Goal: Task Accomplishment & Management: Use online tool/utility

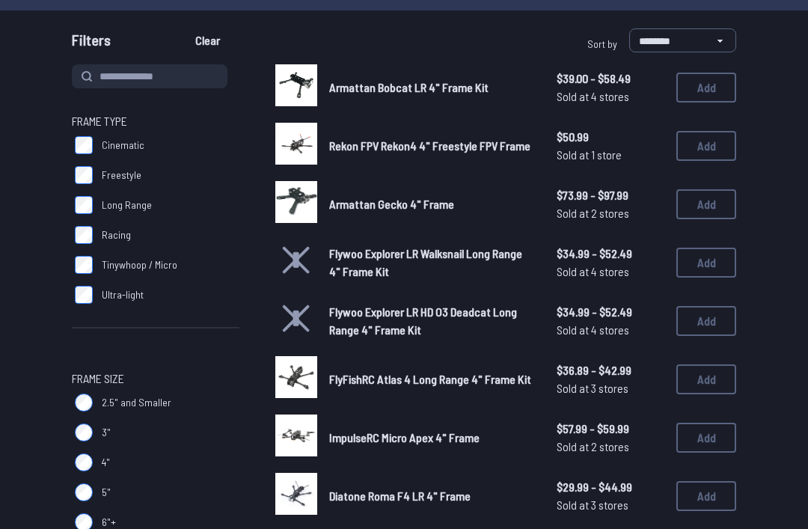
scroll to position [131, 0]
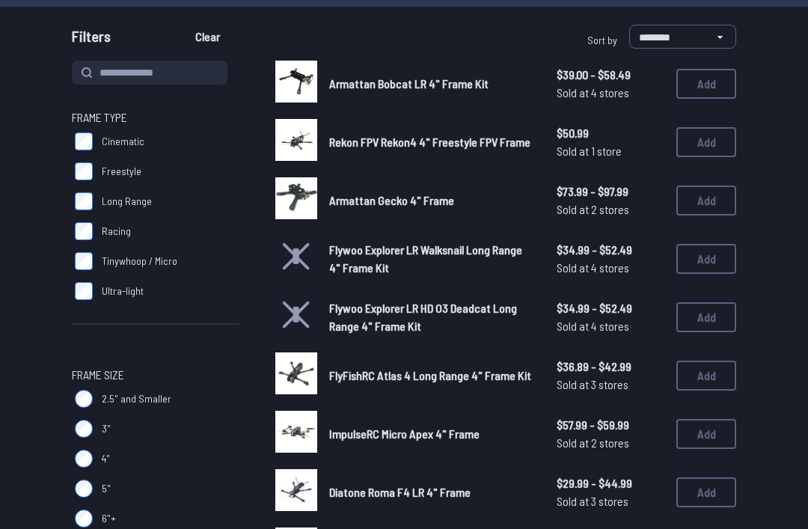
click at [100, 225] on label "Racing" at bounding box center [156, 231] width 168 height 30
click at [87, 219] on label "Racing" at bounding box center [156, 231] width 168 height 30
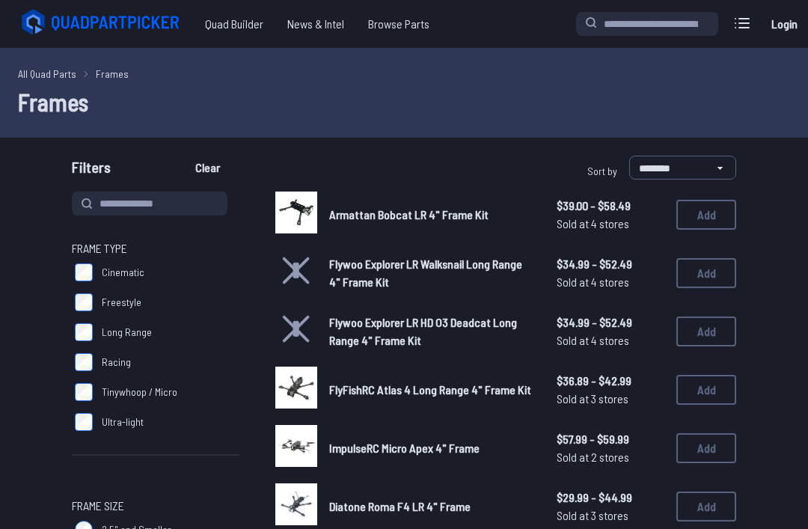
click at [94, 177] on span "Filters" at bounding box center [91, 171] width 39 height 30
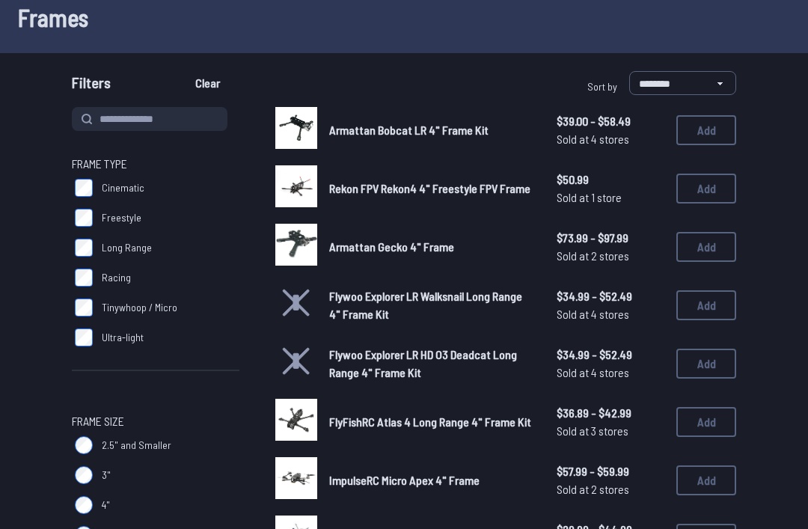
scroll to position [73, 0]
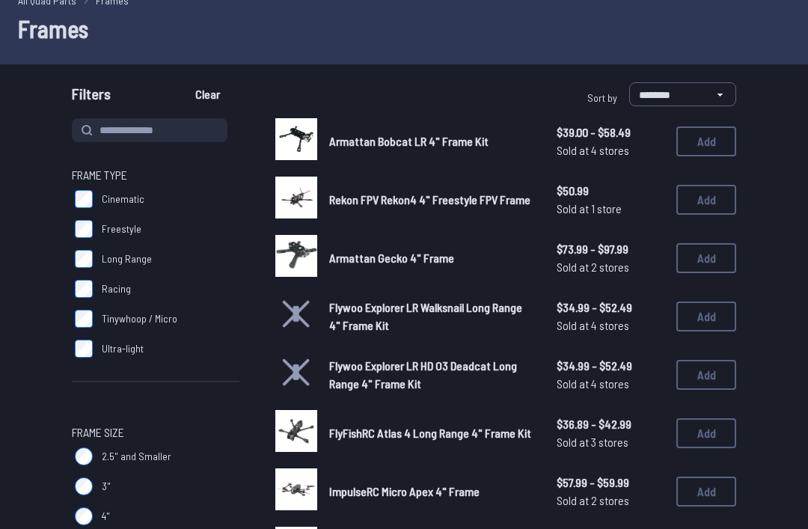
click at [710, 141] on button "Add" at bounding box center [707, 142] width 60 height 30
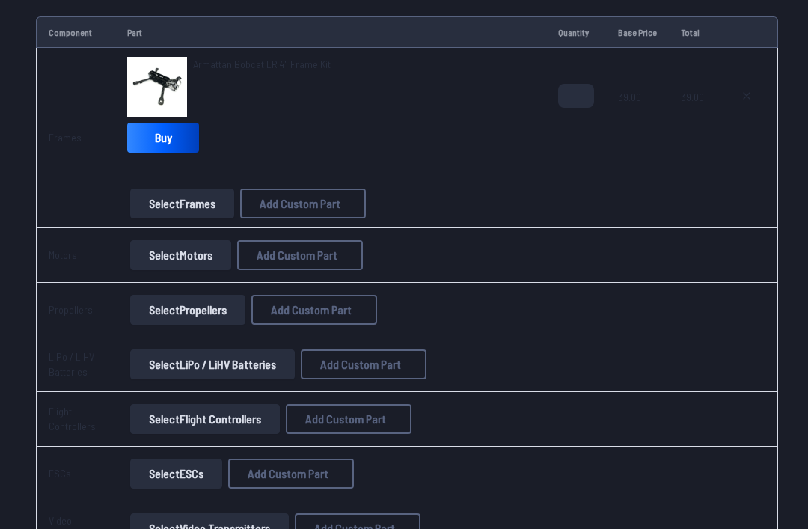
scroll to position [183, 0]
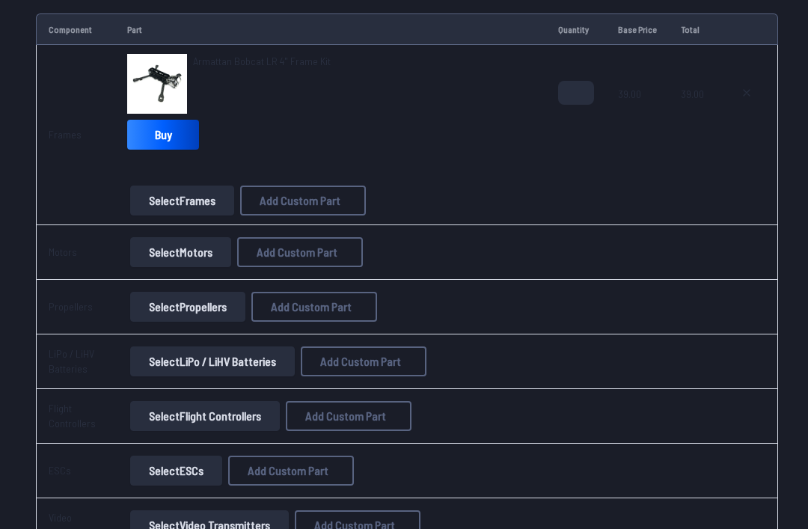
click at [194, 249] on button "Select Motors" at bounding box center [180, 252] width 101 height 30
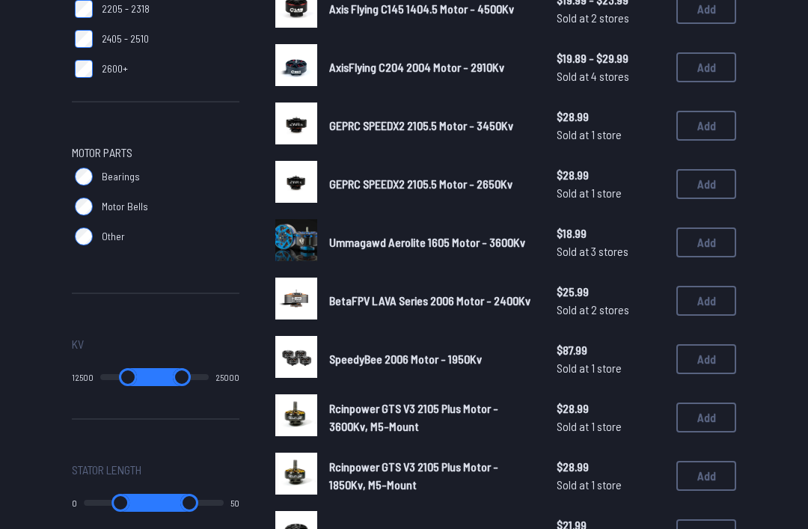
scroll to position [609, 0]
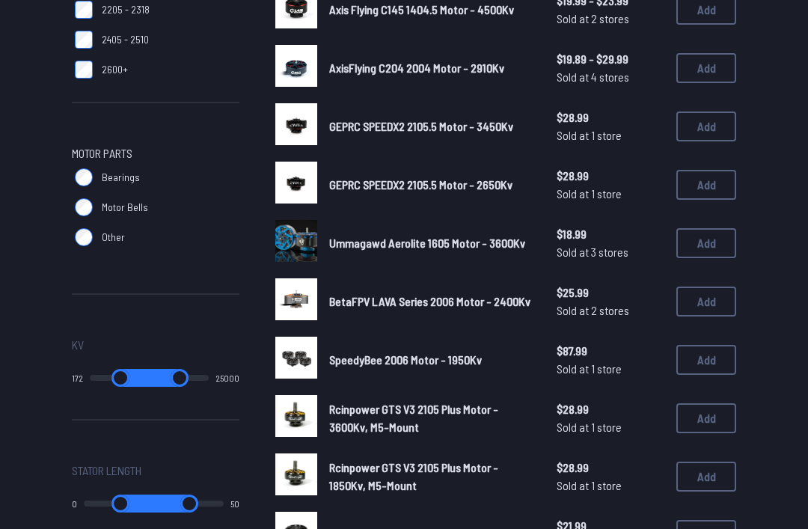
type input "*"
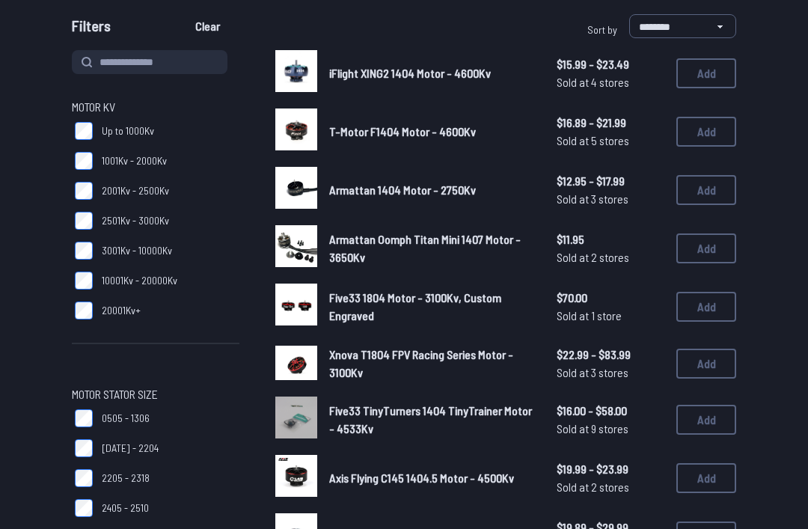
scroll to position [142, 0]
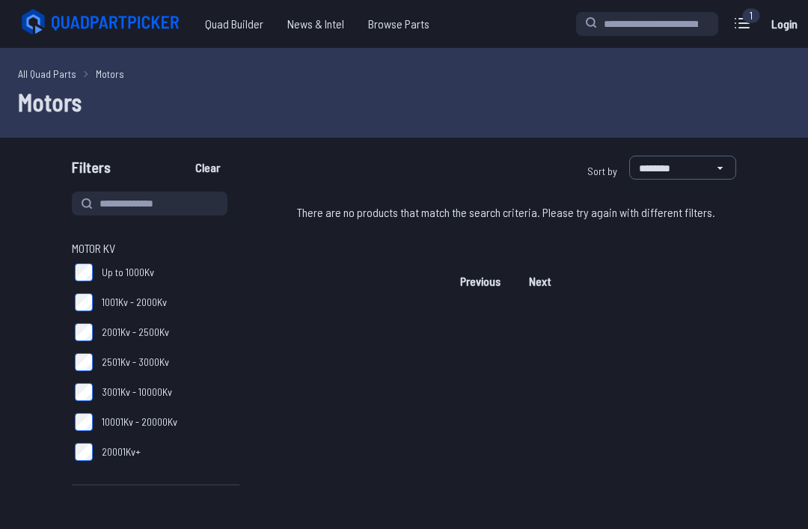
click at [90, 245] on span "Motor KV" at bounding box center [93, 249] width 43 height 18
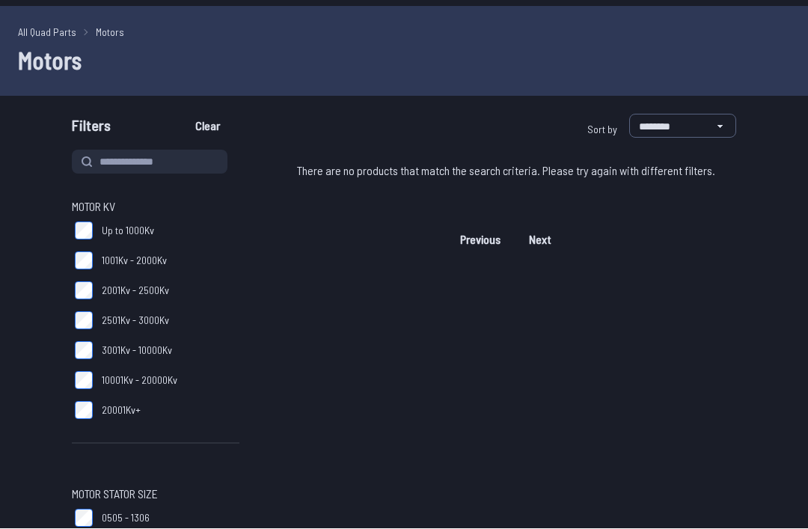
scroll to position [42, 0]
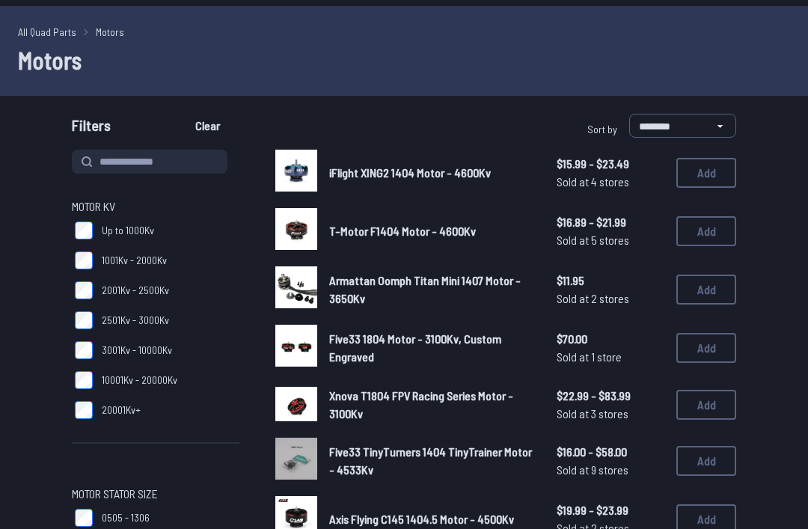
click at [707, 230] on button "Add" at bounding box center [707, 231] width 60 height 30
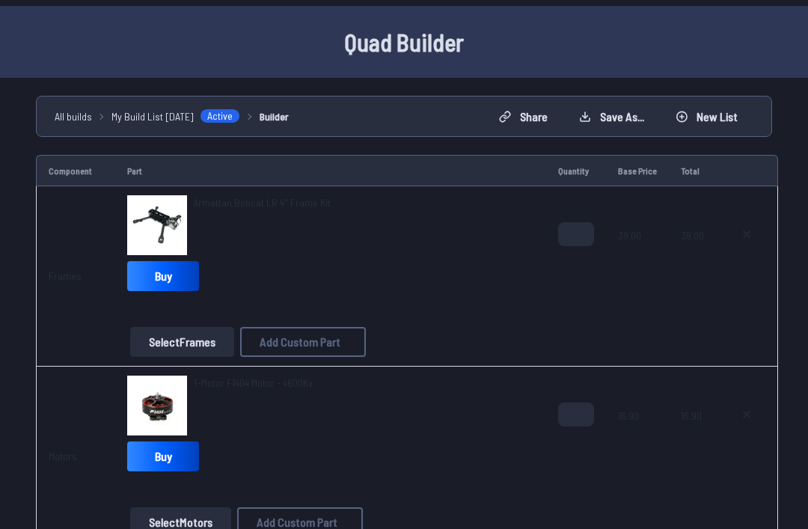
click at [713, 237] on td "39.00" at bounding box center [692, 276] width 47 height 180
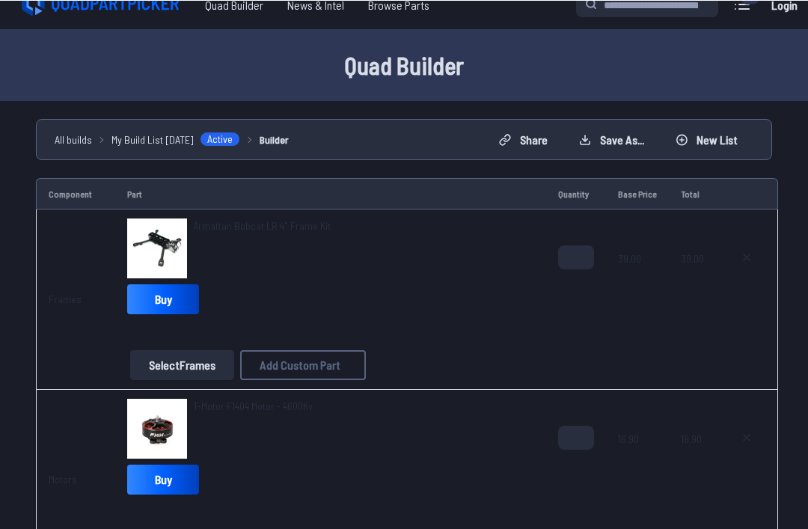
click at [741, 256] on icon at bounding box center [747, 257] width 12 height 12
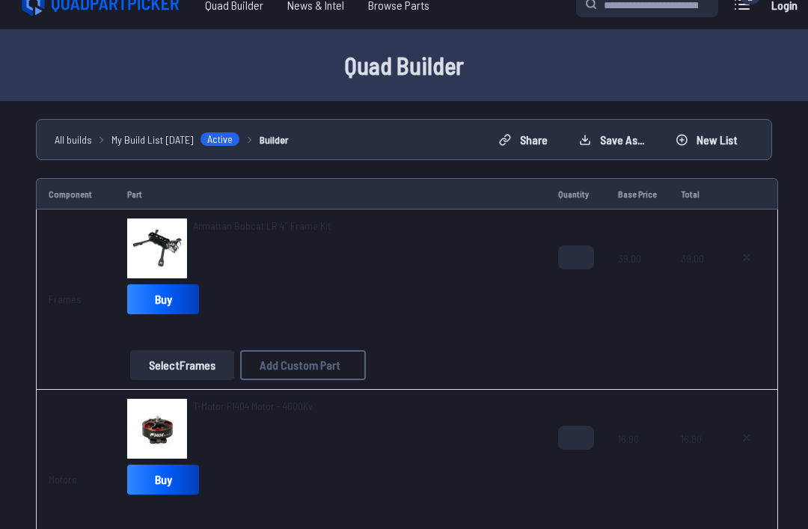
type textarea "**********"
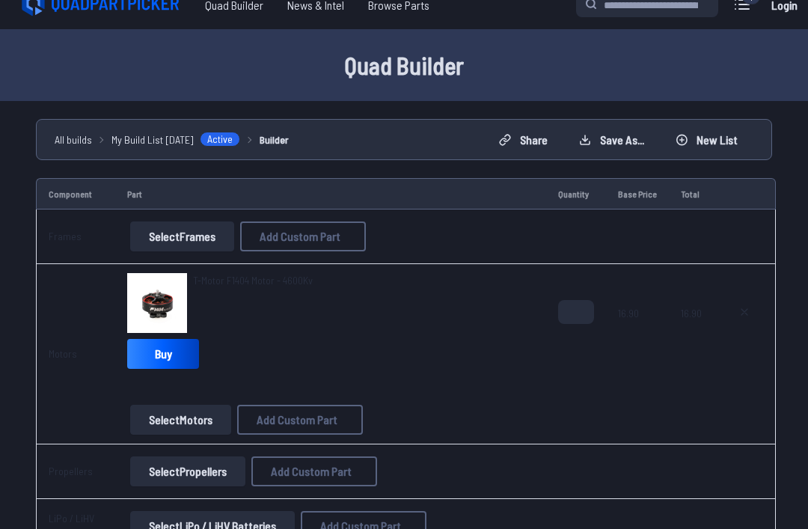
click at [190, 422] on button "Select Motors" at bounding box center [180, 420] width 101 height 30
click at [195, 418] on button "Select Motors" at bounding box center [180, 420] width 101 height 30
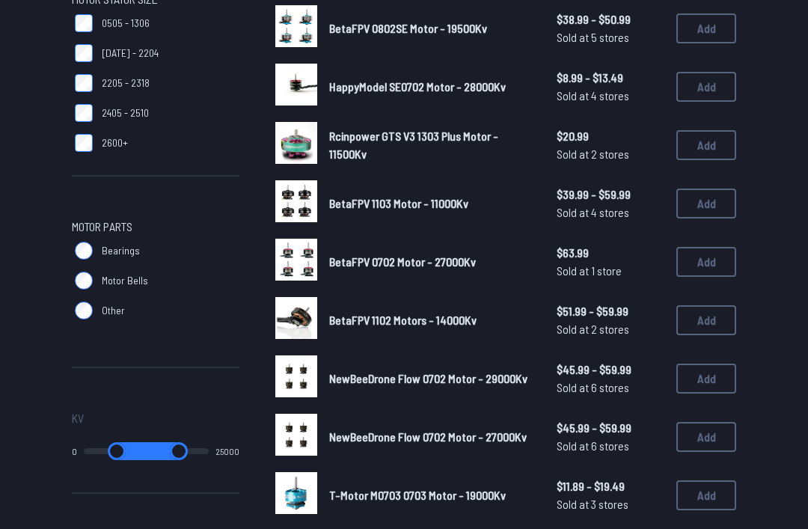
scroll to position [537, 0]
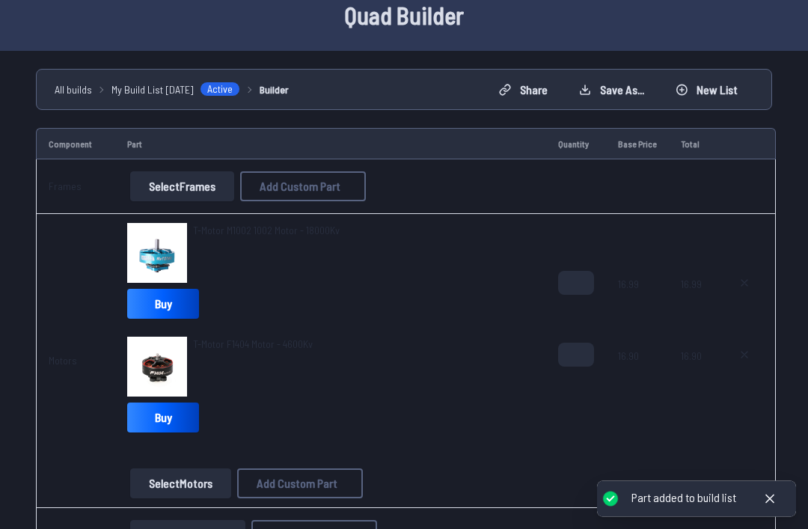
scroll to position [69, 0]
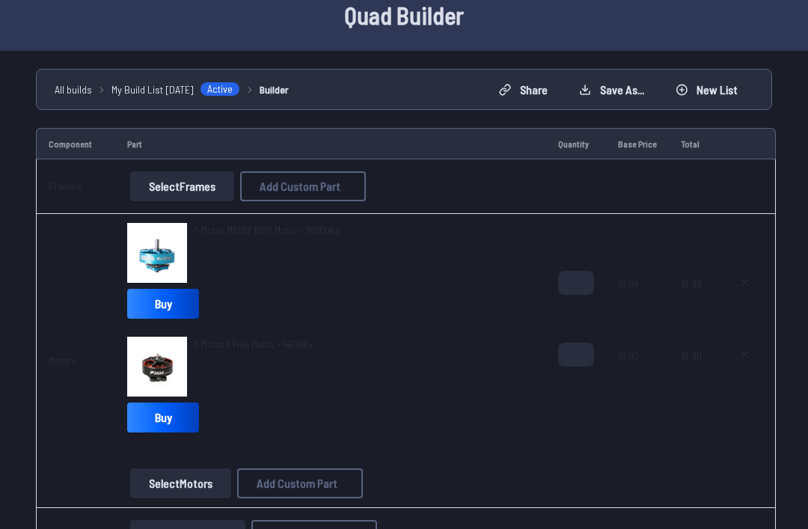
click at [739, 353] on icon at bounding box center [745, 355] width 12 height 12
type textarea "**********"
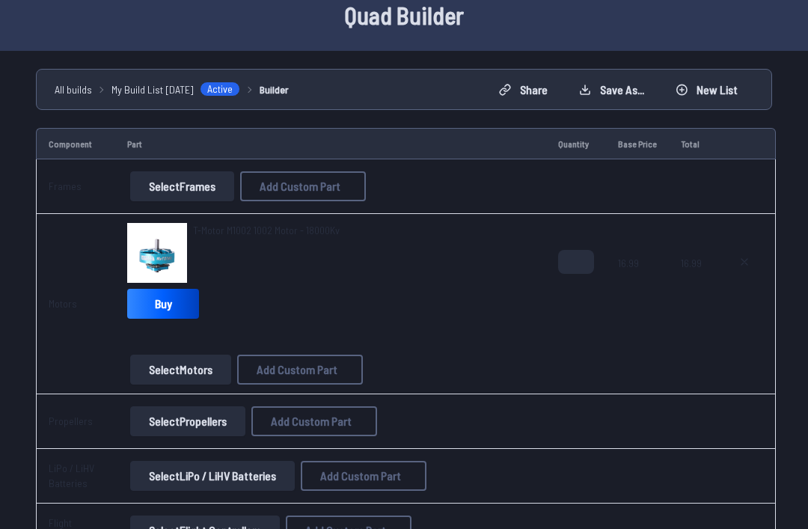
click at [178, 190] on button "Select Frames" at bounding box center [182, 186] width 104 height 30
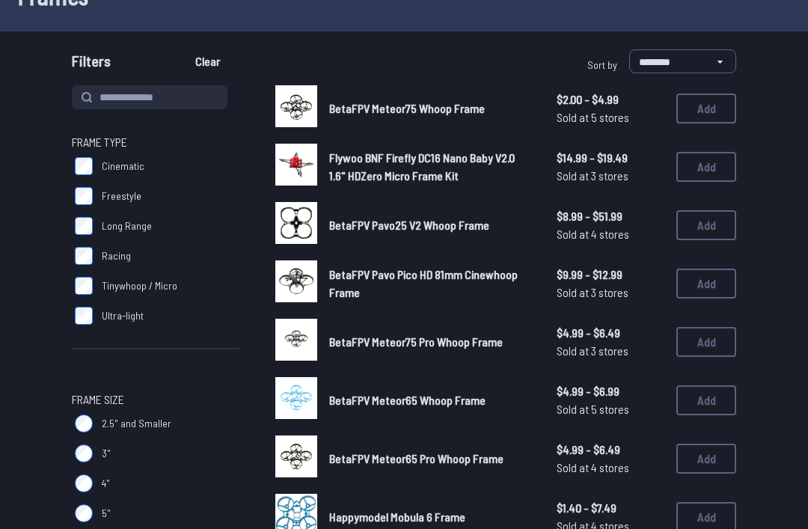
scroll to position [106, 0]
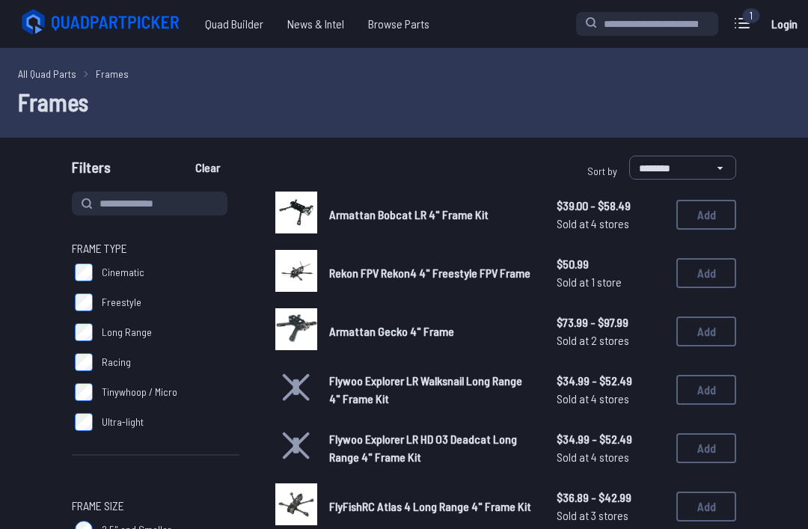
click at [692, 219] on button "Add" at bounding box center [707, 215] width 60 height 30
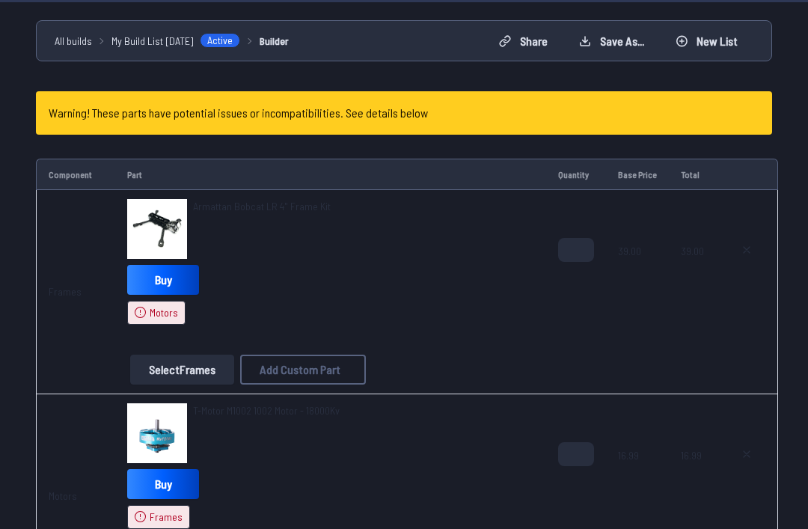
click at [743, 455] on icon at bounding box center [747, 455] width 12 height 12
type textarea "**********"
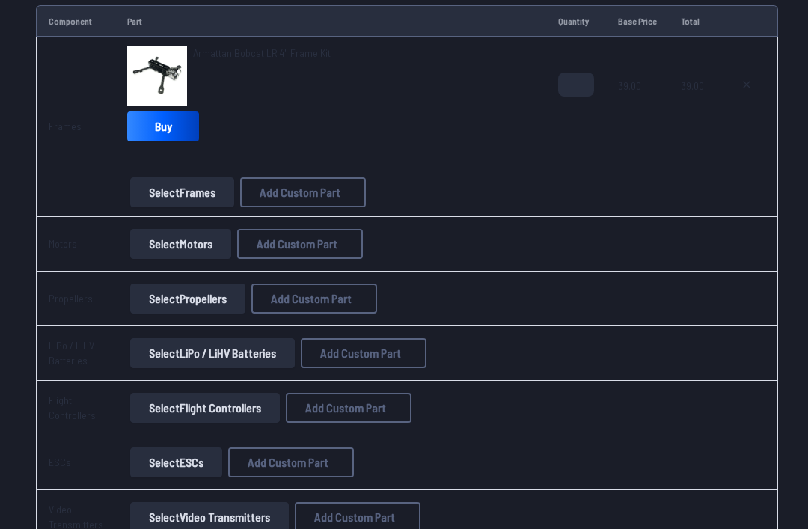
click at [176, 250] on button "Select Motors" at bounding box center [180, 245] width 101 height 30
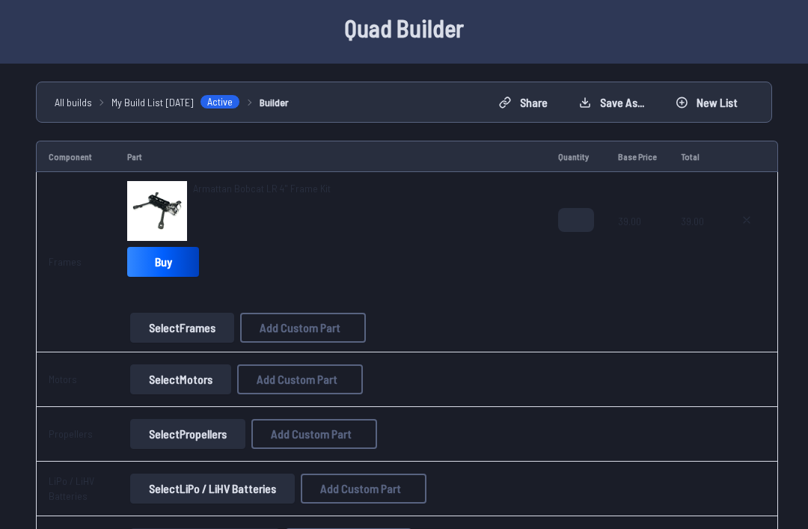
scroll to position [57, 0]
click at [745, 223] on icon at bounding box center [747, 219] width 12 height 12
type textarea "**********"
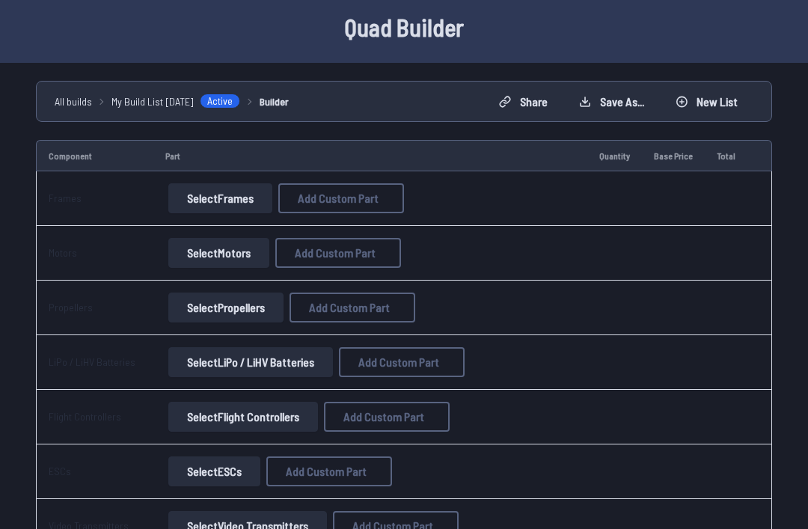
click at [231, 188] on button "Select Frames" at bounding box center [220, 198] width 104 height 30
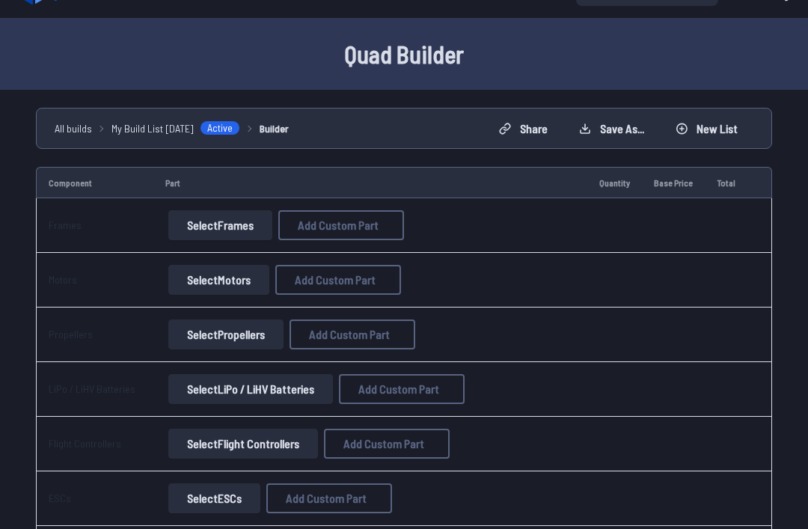
scroll to position [25, 0]
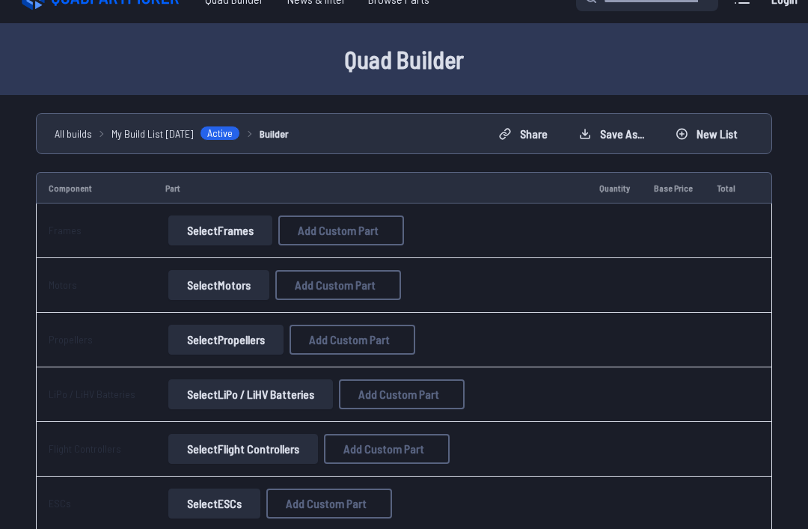
click at [254, 225] on button "Select Frames" at bounding box center [220, 231] width 104 height 30
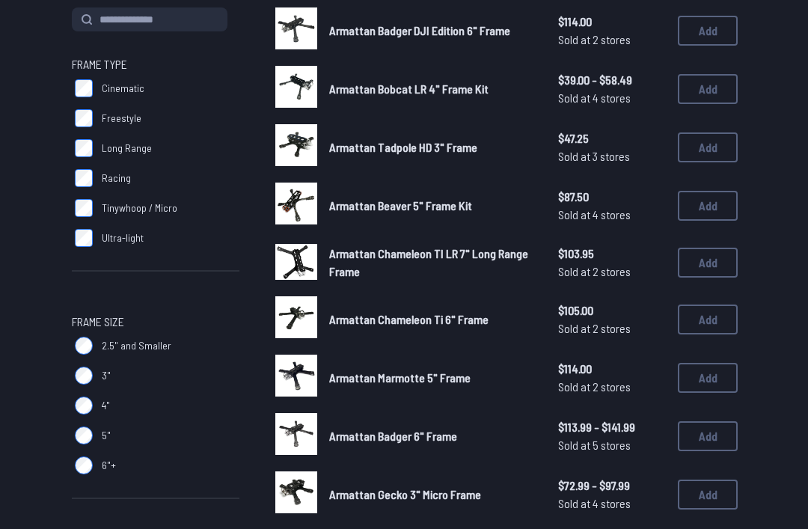
scroll to position [184, 0]
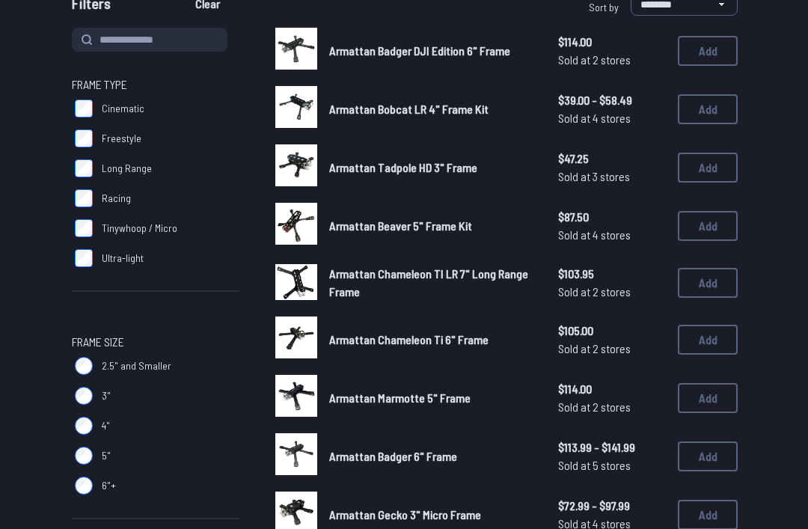
scroll to position [94, 0]
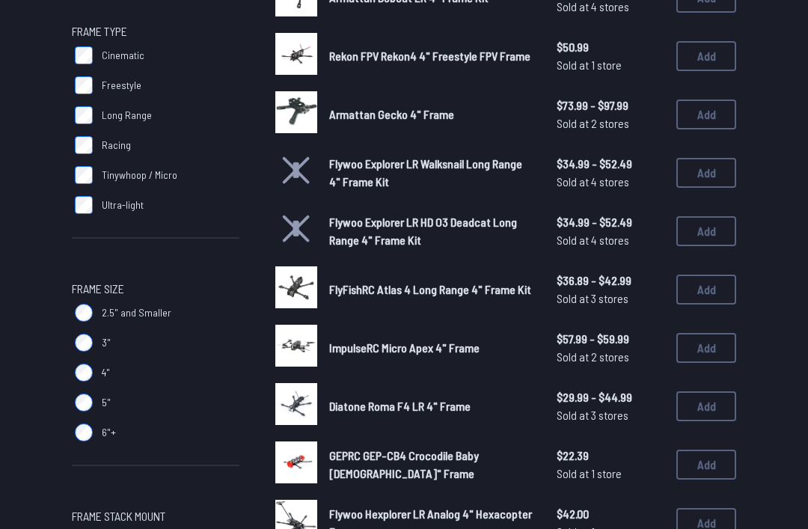
scroll to position [222, 0]
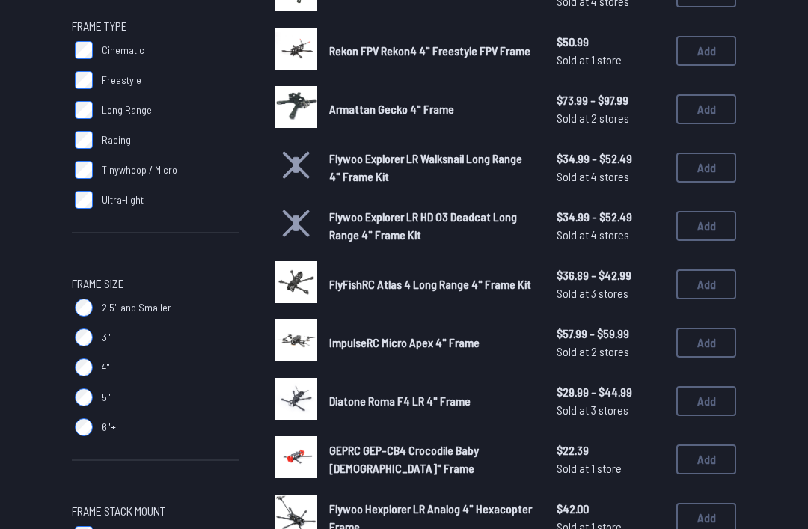
click at [693, 278] on button "Add" at bounding box center [707, 284] width 60 height 30
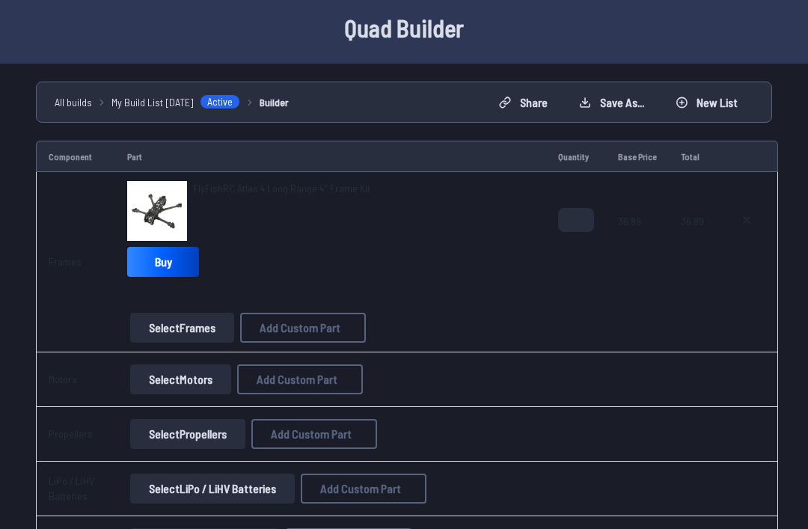
scroll to position [56, 0]
click at [194, 382] on button "Select Motors" at bounding box center [180, 380] width 101 height 30
click at [207, 376] on button "Select Motors" at bounding box center [180, 380] width 101 height 30
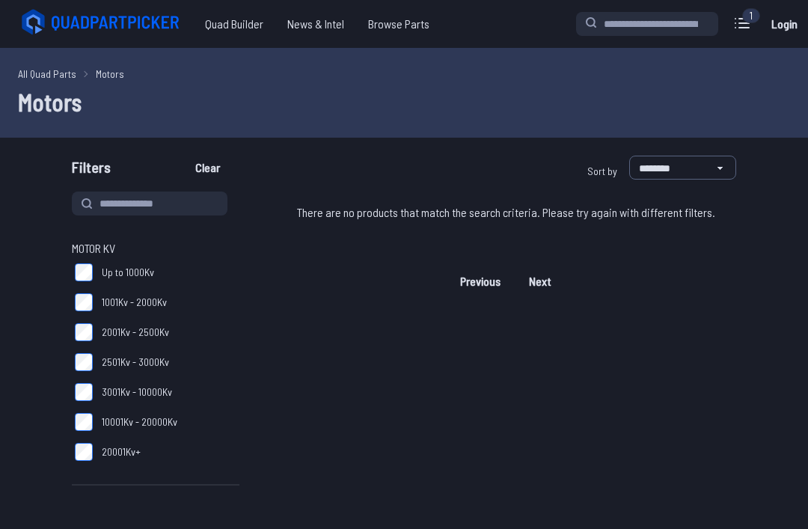
click at [100, 390] on label "3001Kv - 10000Kv" at bounding box center [156, 392] width 168 height 30
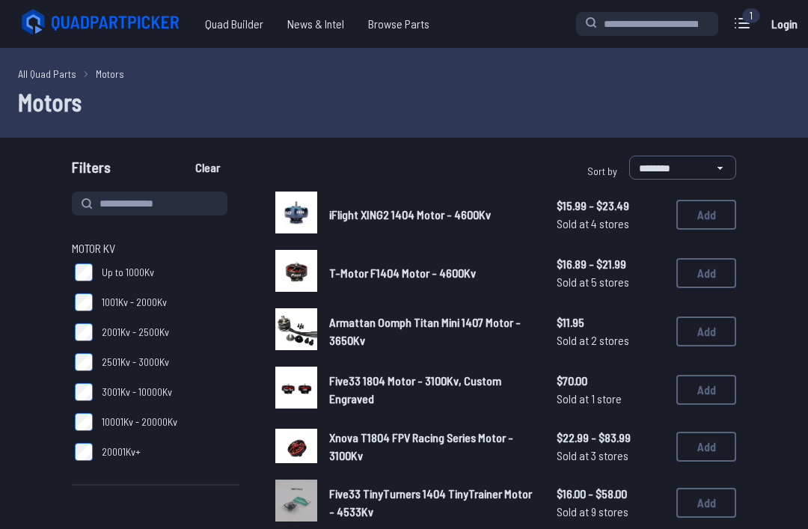
click at [705, 276] on button "Add" at bounding box center [707, 273] width 60 height 30
click at [710, 278] on button "Add" at bounding box center [707, 273] width 60 height 30
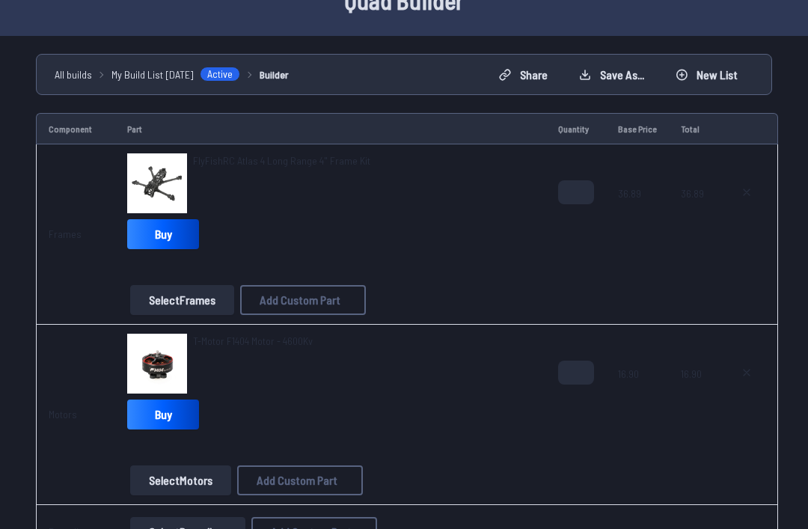
scroll to position [82, 0]
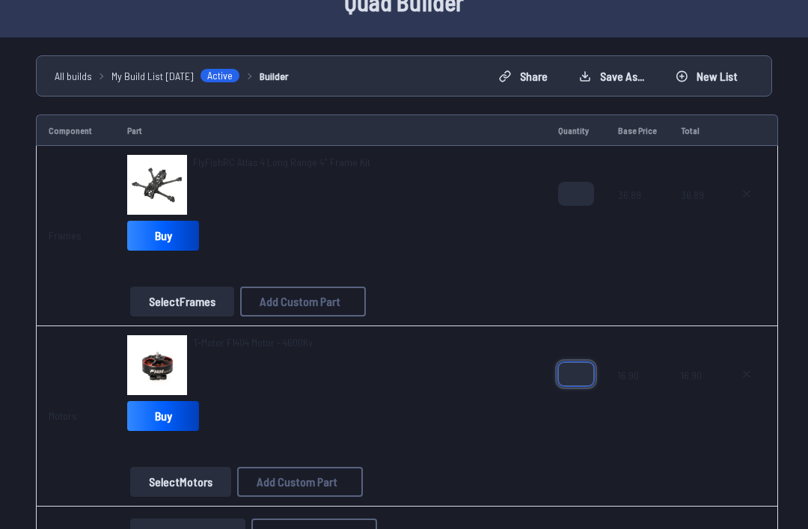
click at [573, 375] on input "*" at bounding box center [576, 374] width 36 height 24
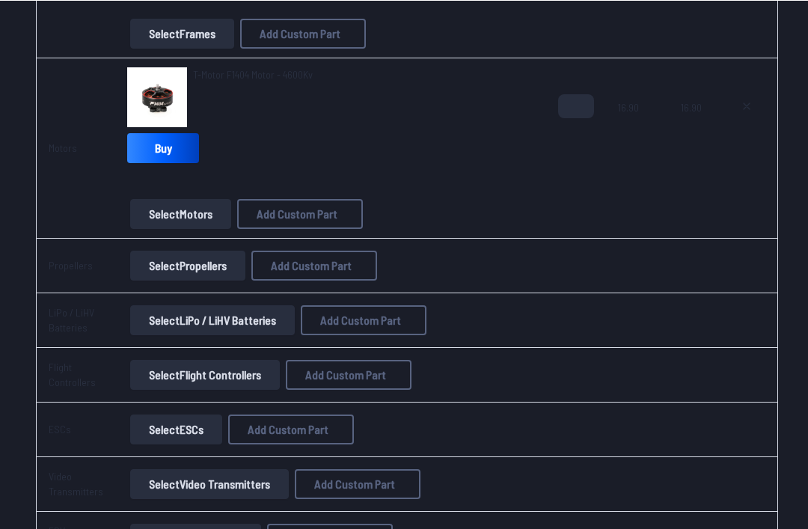
scroll to position [350, 0]
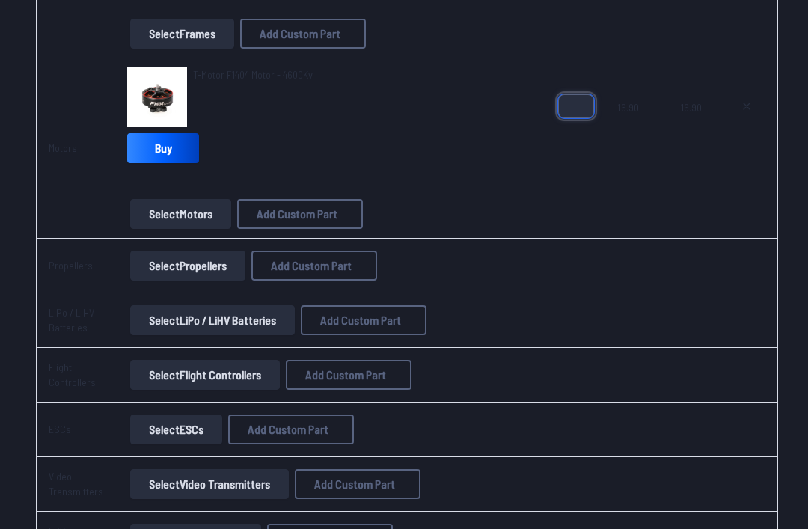
type input "*"
click at [180, 266] on button "Select Propellers" at bounding box center [187, 266] width 115 height 30
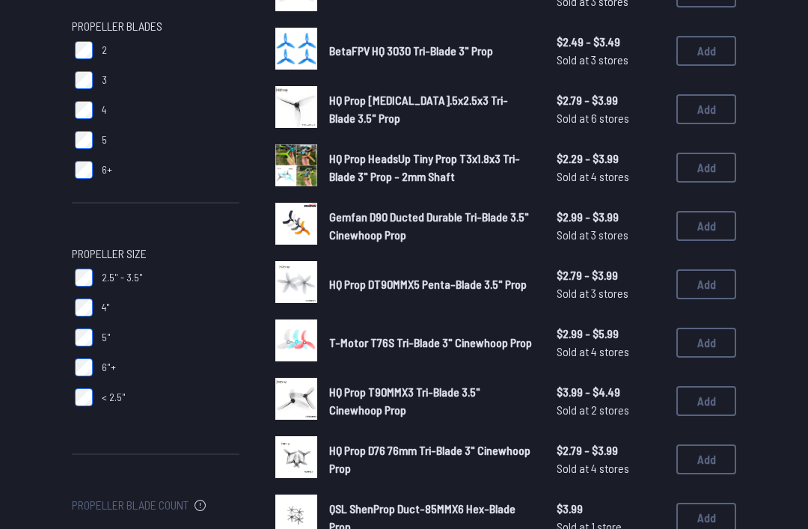
scroll to position [222, 0]
type input "*"
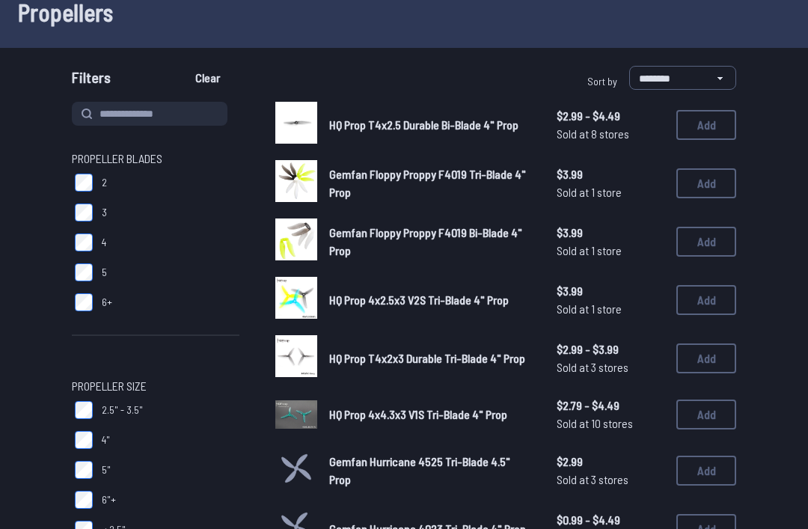
scroll to position [91, 0]
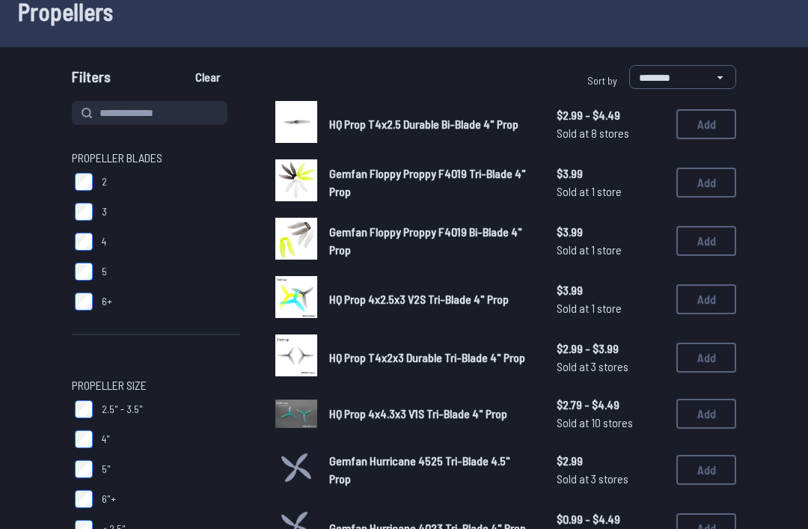
click at [701, 349] on button "Add" at bounding box center [707, 358] width 60 height 30
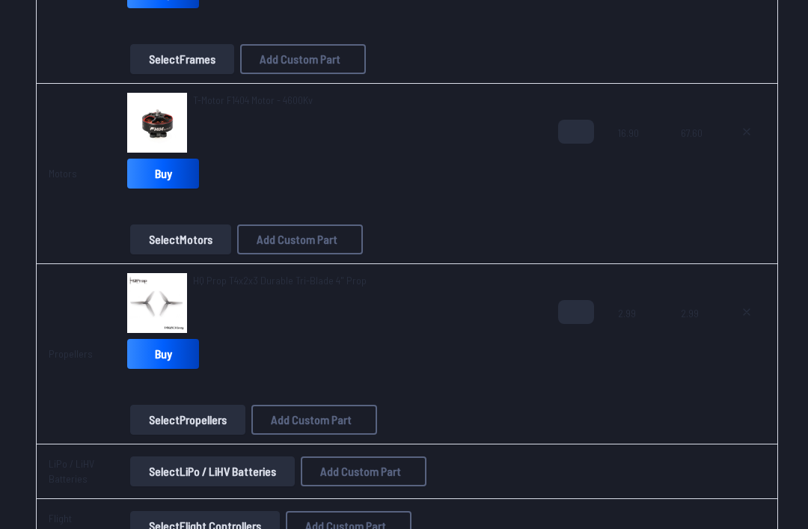
scroll to position [327, 0]
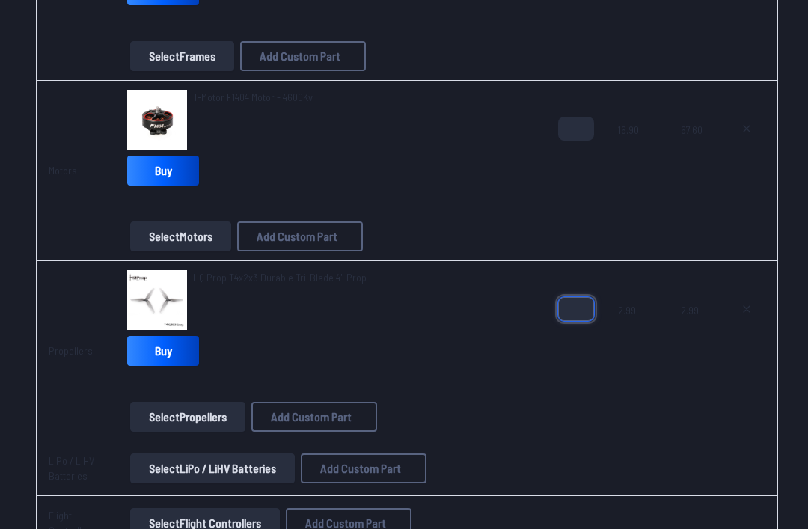
click at [577, 310] on input "*" at bounding box center [576, 310] width 36 height 24
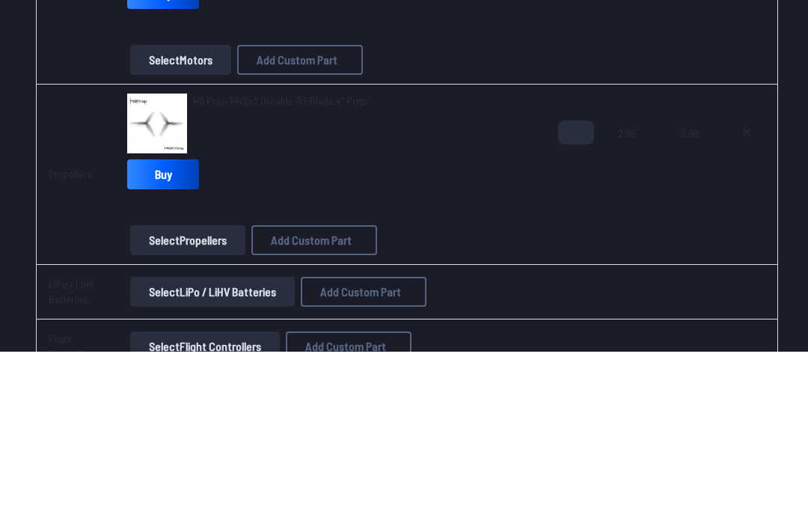
scroll to position [505, 0]
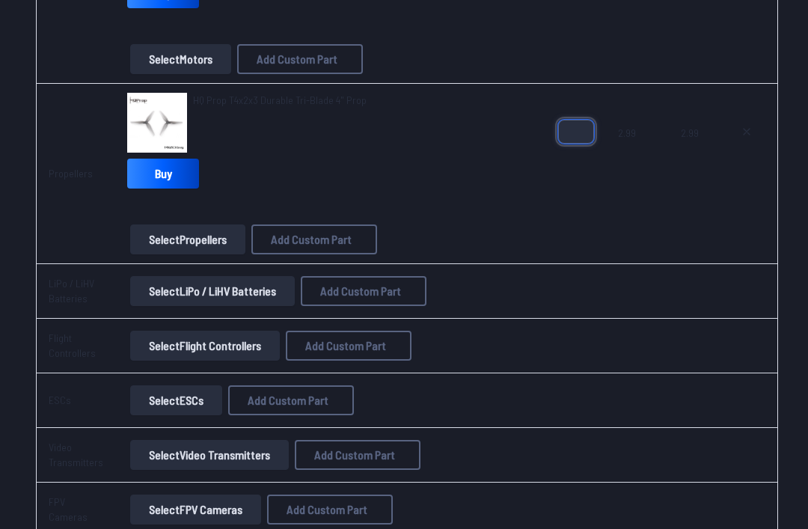
type input "*"
click at [177, 294] on button "Select LiPo / LiHV Batteries" at bounding box center [212, 291] width 165 height 30
click at [172, 299] on button "Select LiPo / LiHV Batteries" at bounding box center [212, 291] width 165 height 30
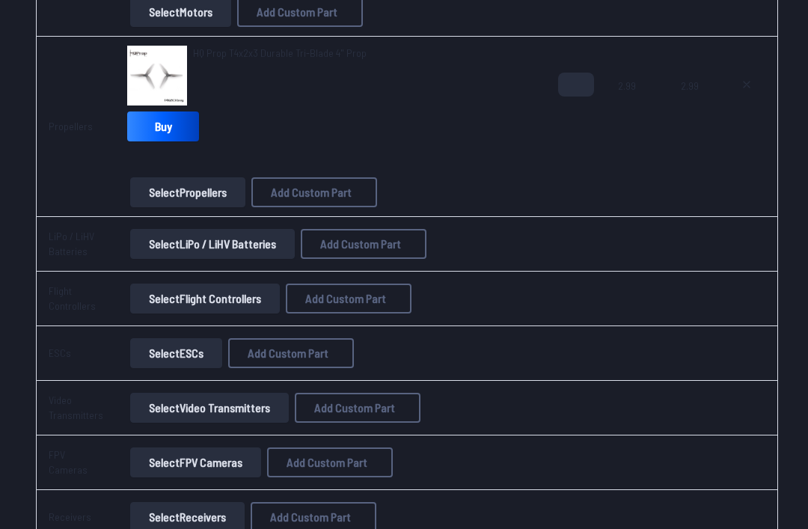
scroll to position [553, 0]
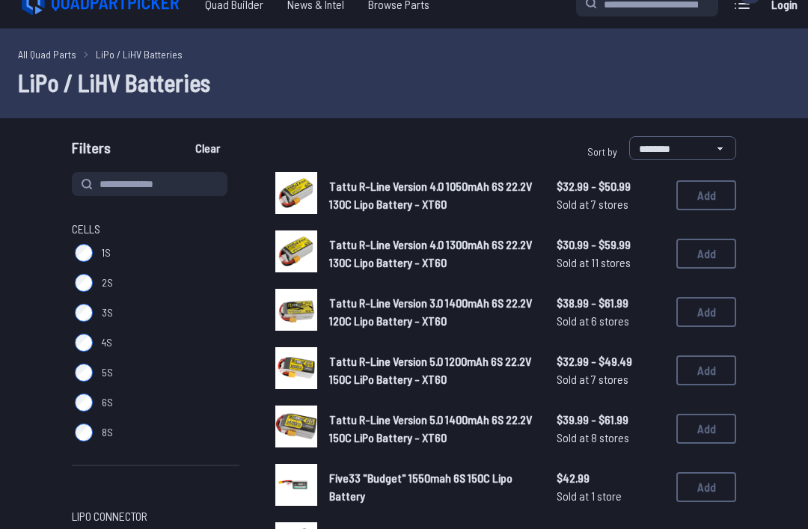
scroll to position [22, 0]
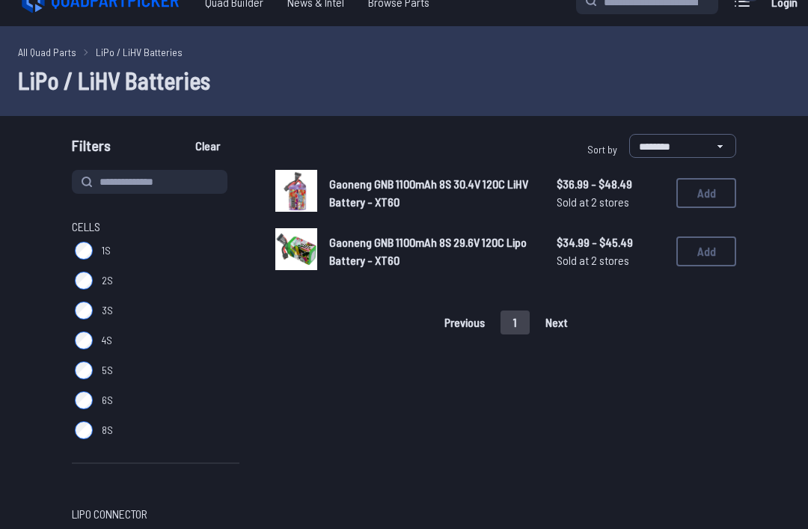
click at [88, 387] on label "6S" at bounding box center [156, 400] width 168 height 30
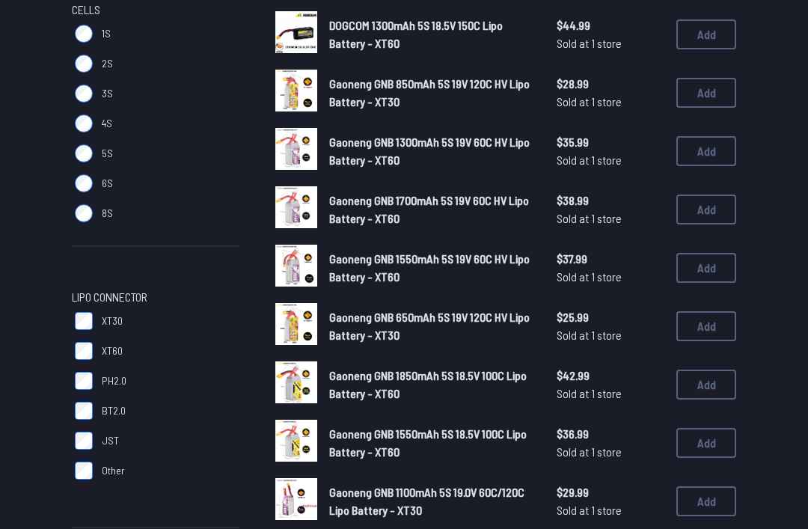
scroll to position [240, 0]
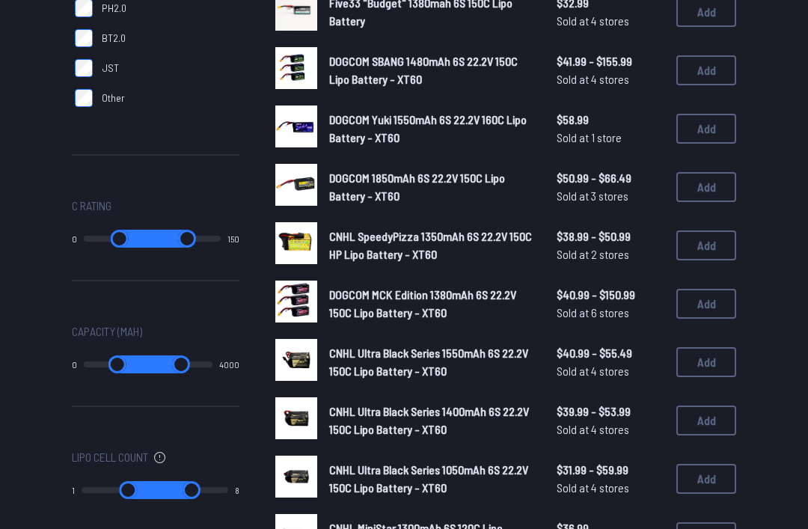
scroll to position [613, 0]
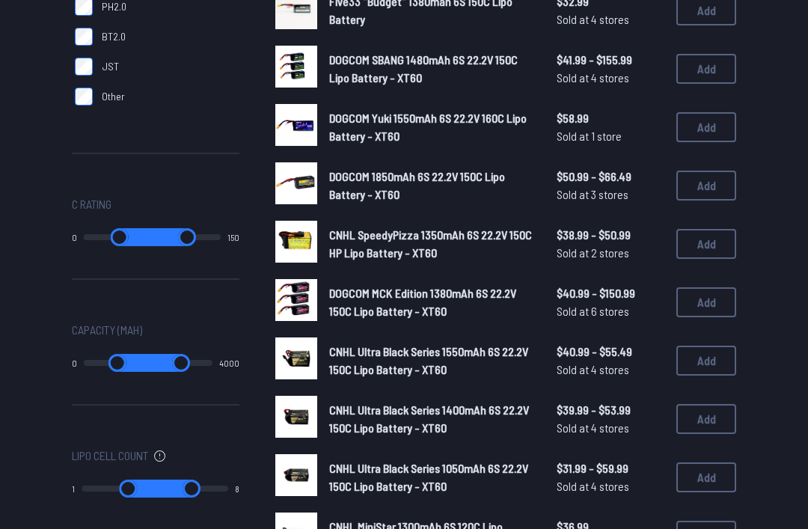
click at [700, 307] on button "Add" at bounding box center [707, 302] width 60 height 30
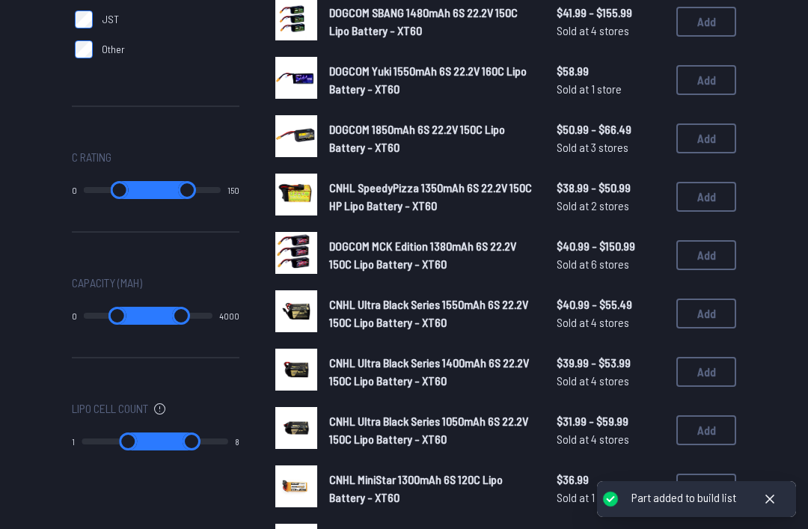
scroll to position [661, 0]
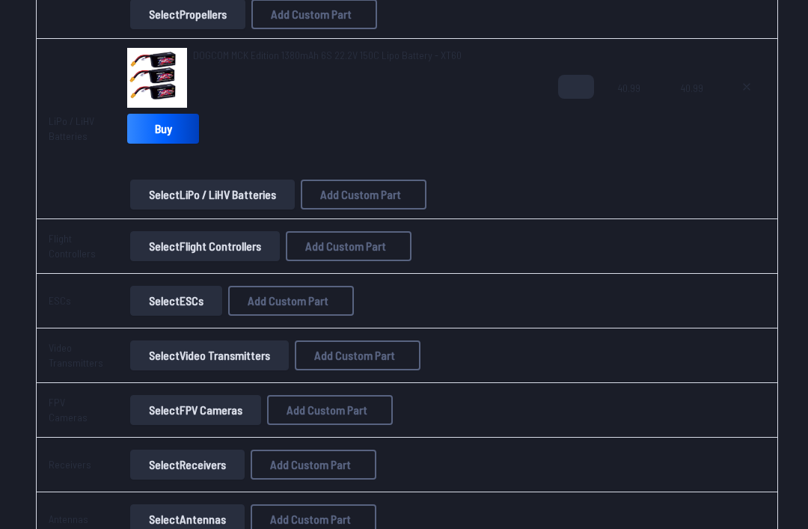
scroll to position [731, 0]
click at [220, 248] on button "Select Flight Controllers" at bounding box center [205, 246] width 150 height 30
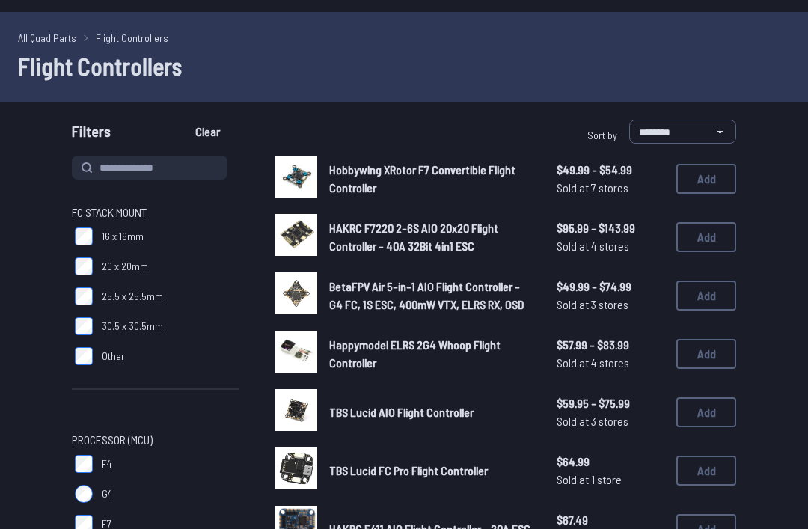
scroll to position [40, 0]
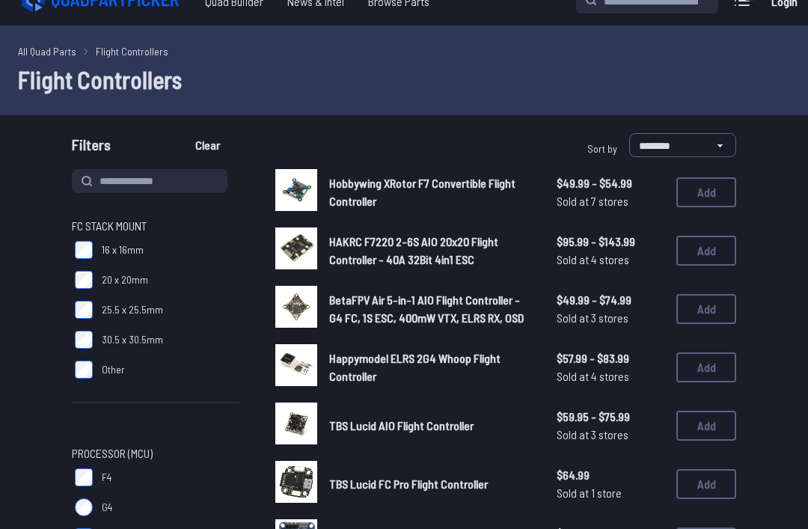
scroll to position [24, 0]
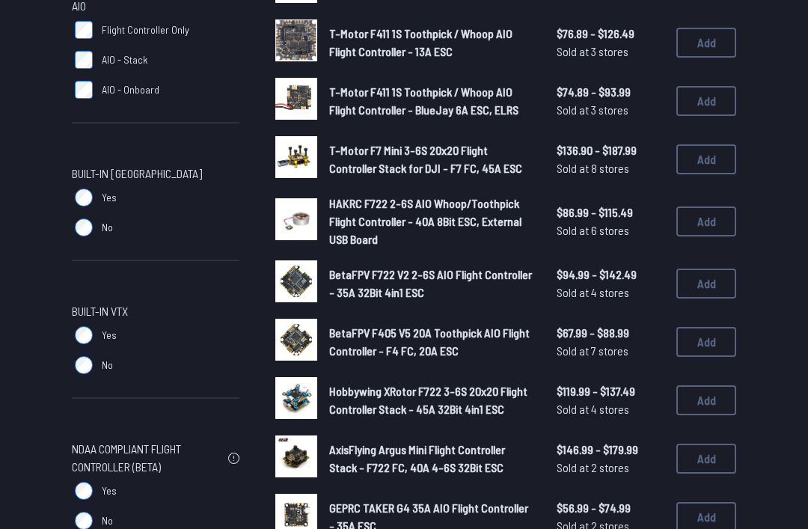
scroll to position [699, 0]
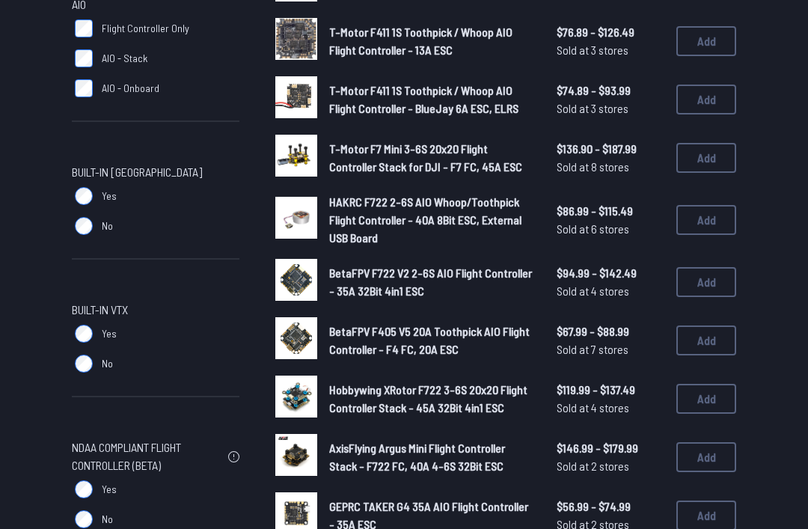
click at [72, 323] on label "Yes" at bounding box center [156, 334] width 168 height 30
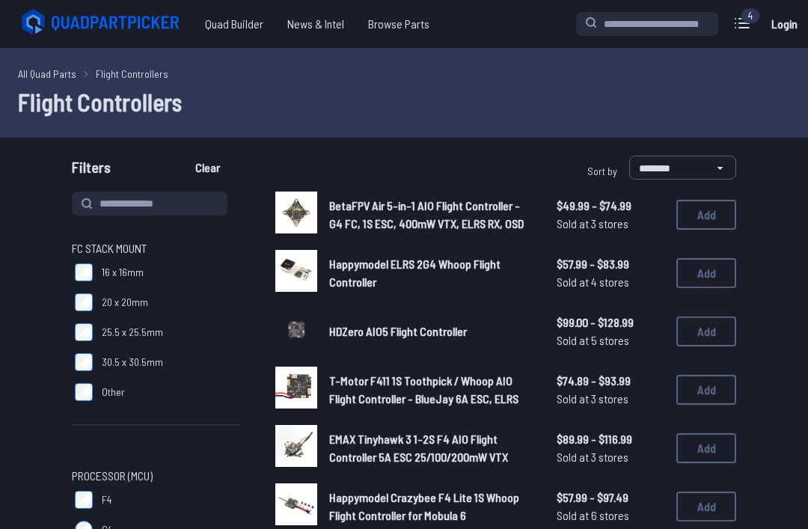
click at [713, 221] on button "Add" at bounding box center [707, 215] width 60 height 30
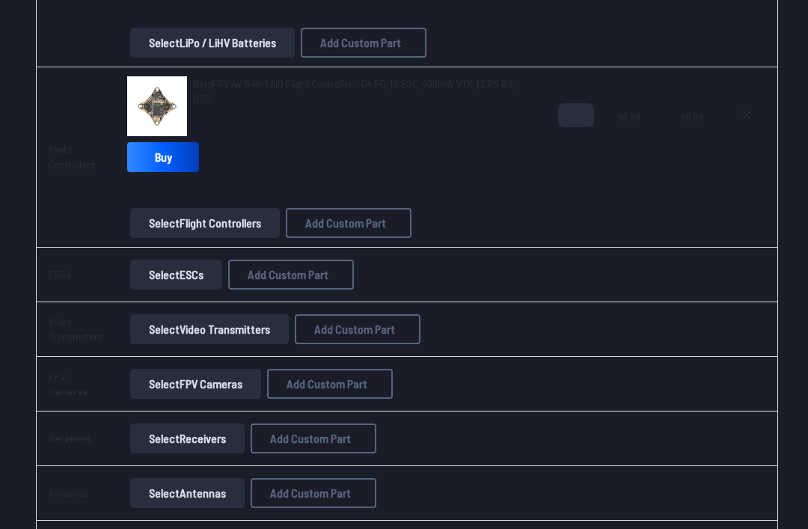
scroll to position [881, 0]
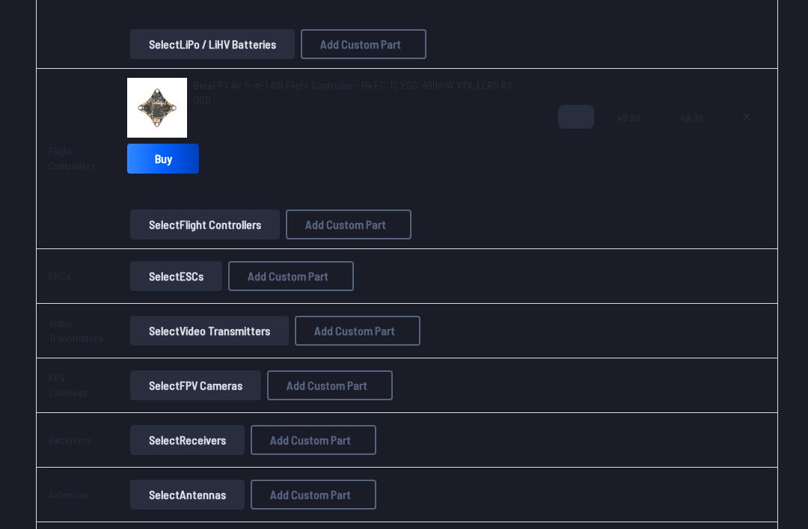
click at [182, 278] on button "Select ESCs" at bounding box center [176, 276] width 92 height 30
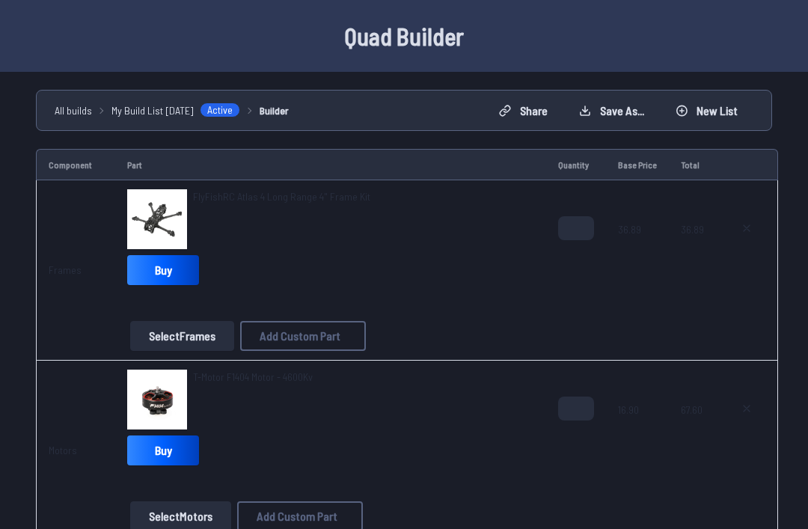
scroll to position [929, 0]
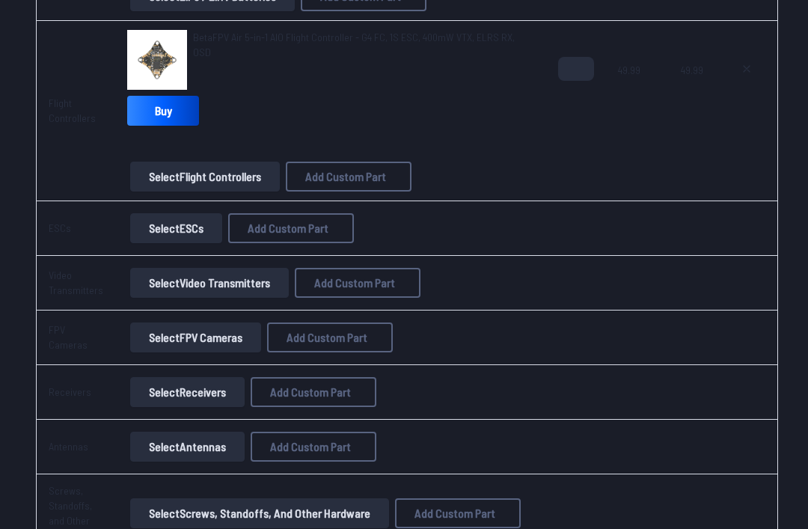
click at [249, 283] on button "Select Video Transmitters" at bounding box center [209, 283] width 159 height 30
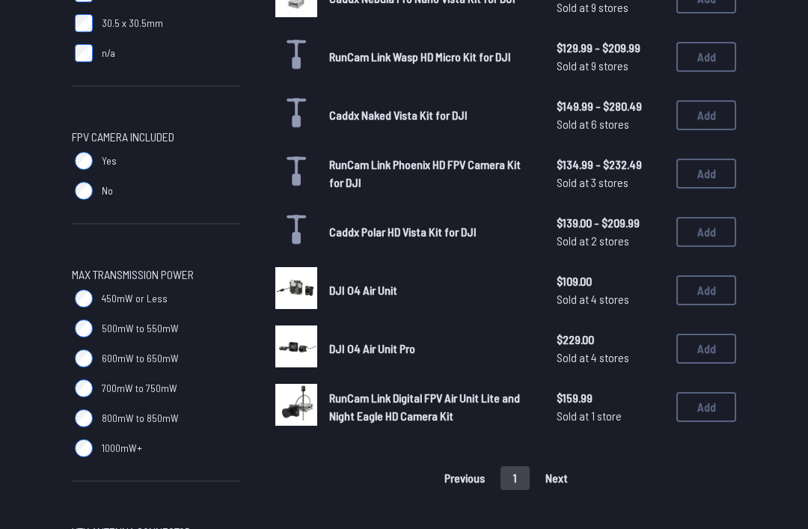
scroll to position [568, 0]
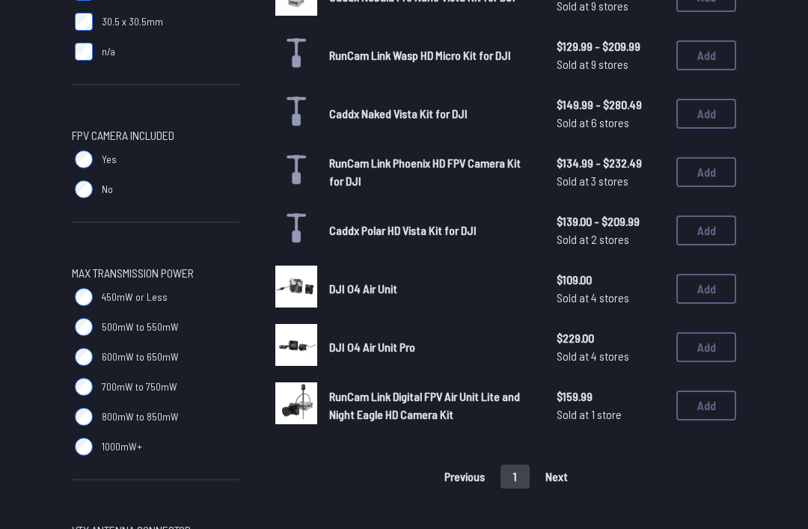
click at [704, 274] on button "Add" at bounding box center [707, 289] width 60 height 30
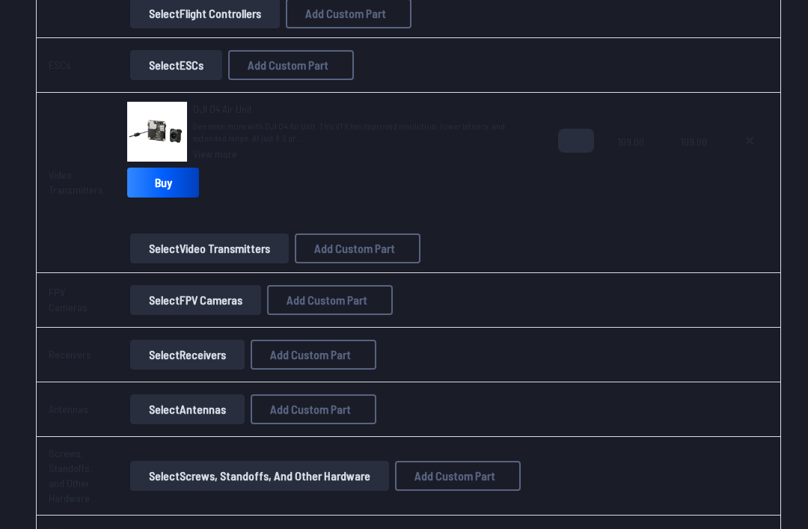
scroll to position [1092, 0]
click at [218, 300] on button "Select FPV Cameras" at bounding box center [195, 300] width 131 height 30
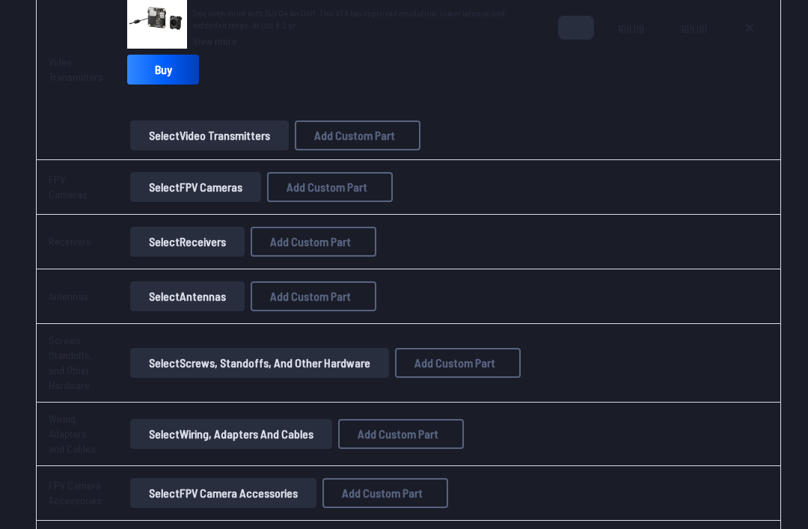
scroll to position [1212, 0]
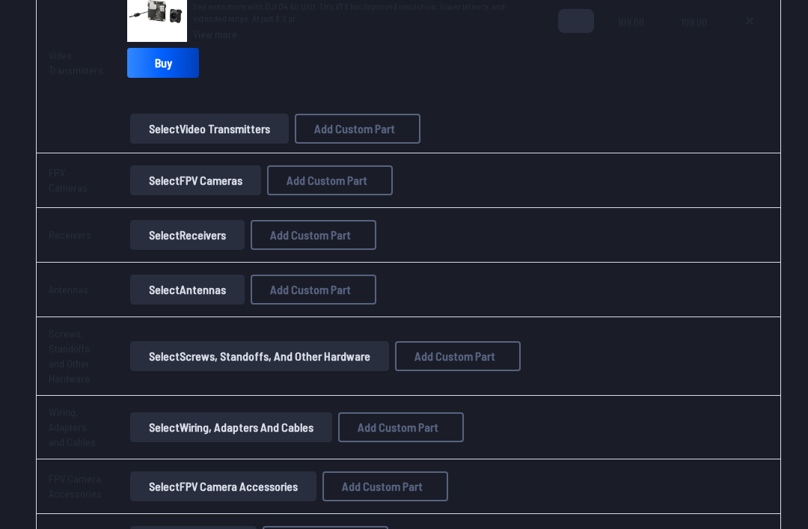
click at [186, 235] on button "Select Receivers" at bounding box center [187, 235] width 115 height 30
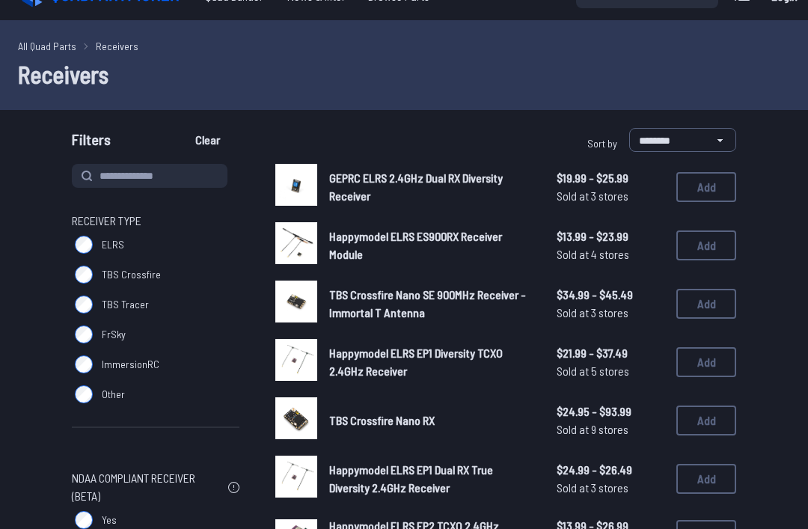
scroll to position [28, 0]
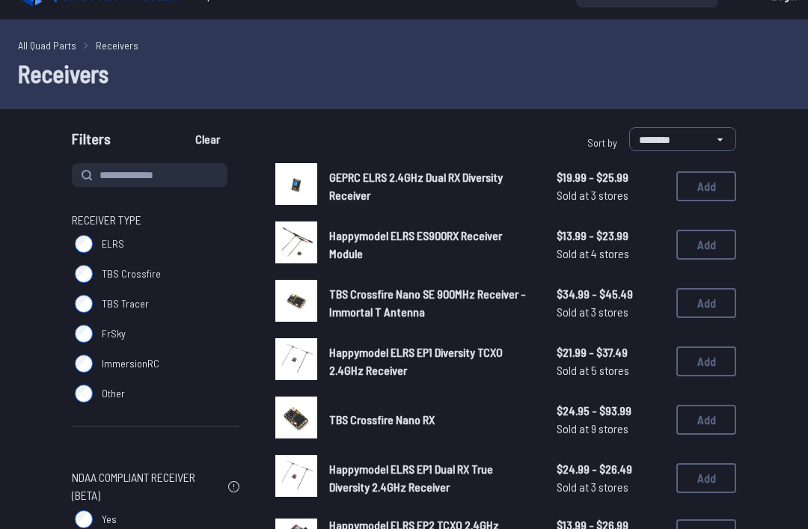
click at [714, 191] on button "Add" at bounding box center [707, 186] width 60 height 30
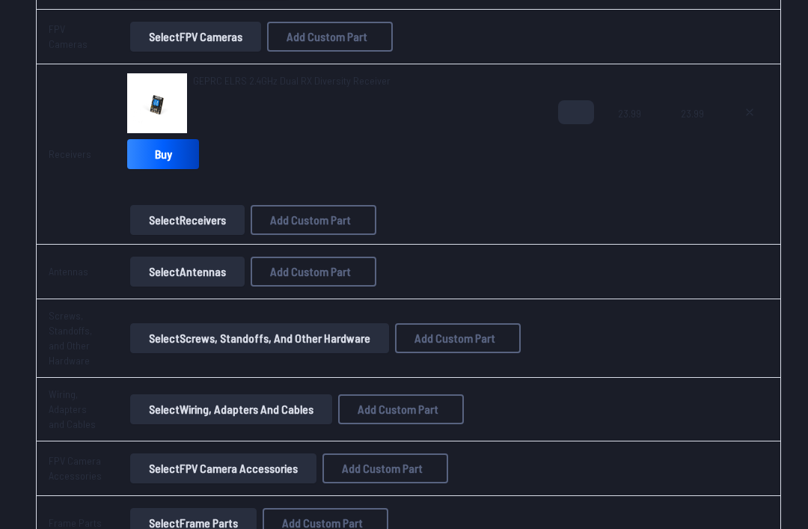
scroll to position [1356, 0]
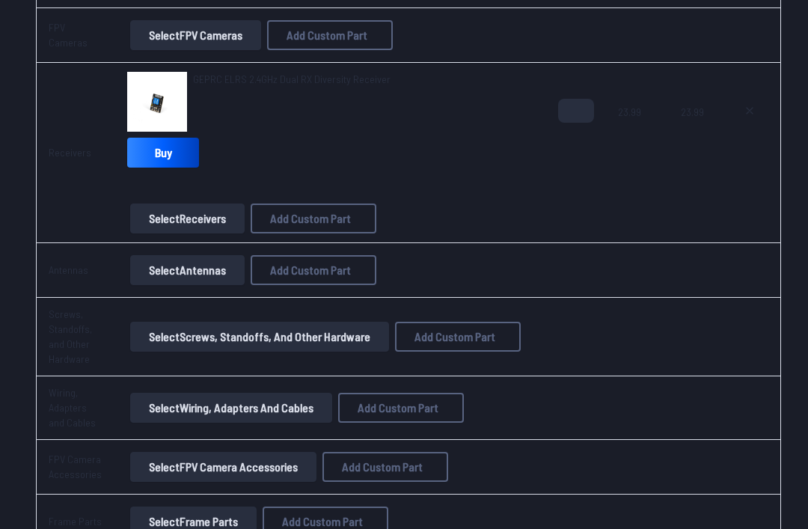
click at [198, 272] on button "Select Antennas" at bounding box center [187, 271] width 115 height 30
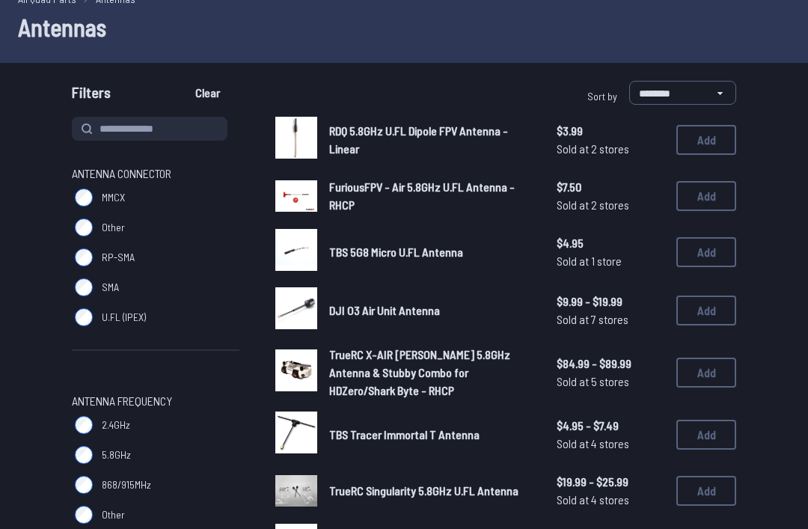
scroll to position [73, 0]
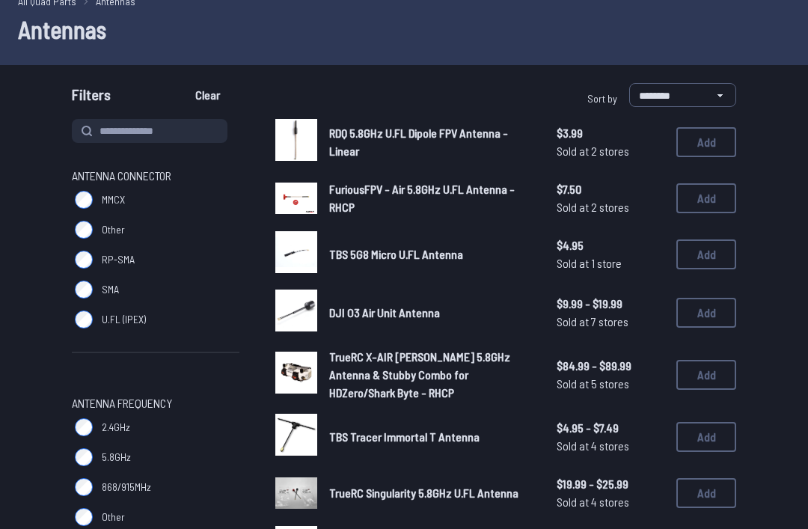
click at [713, 305] on button "Add" at bounding box center [707, 313] width 60 height 30
